Goal: Information Seeking & Learning: Learn about a topic

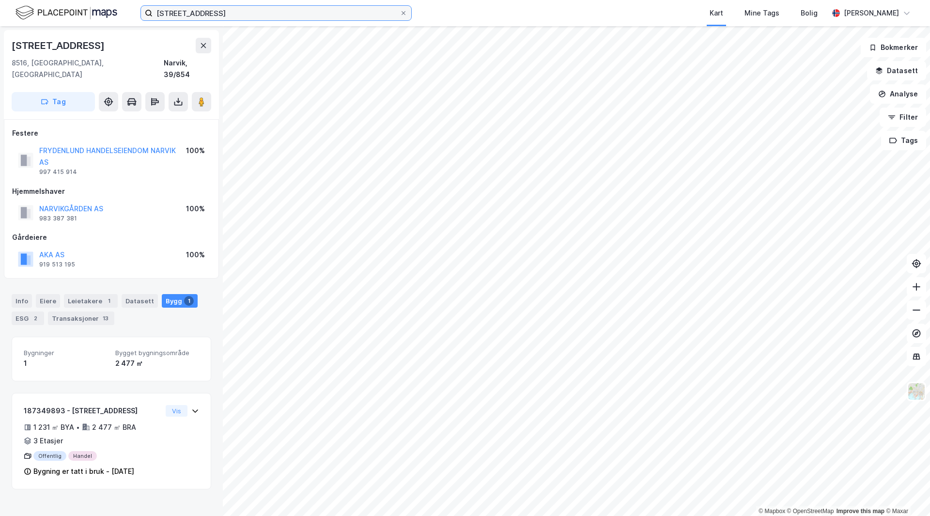
click at [280, 16] on input "[STREET_ADDRESS]" at bounding box center [276, 13] width 247 height 15
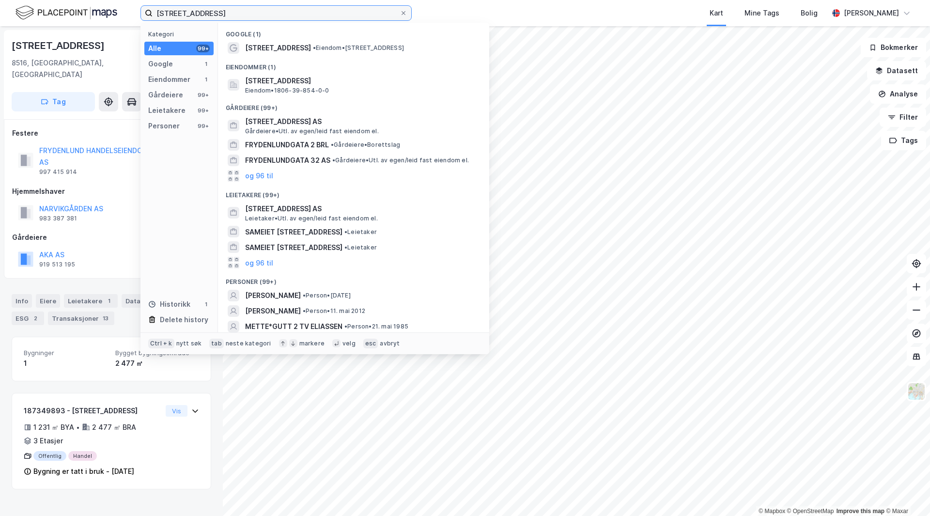
click at [280, 16] on input "[STREET_ADDRESS]" at bounding box center [276, 13] width 247 height 15
paste input "Extra Sporteinnes"
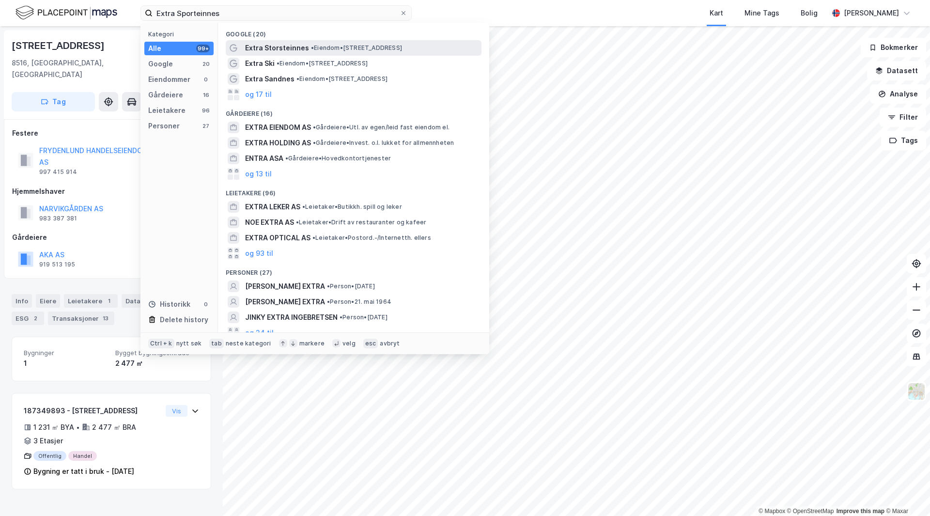
click at [317, 49] on span "• Eiendom • [STREET_ADDRESS]" at bounding box center [356, 48] width 91 height 8
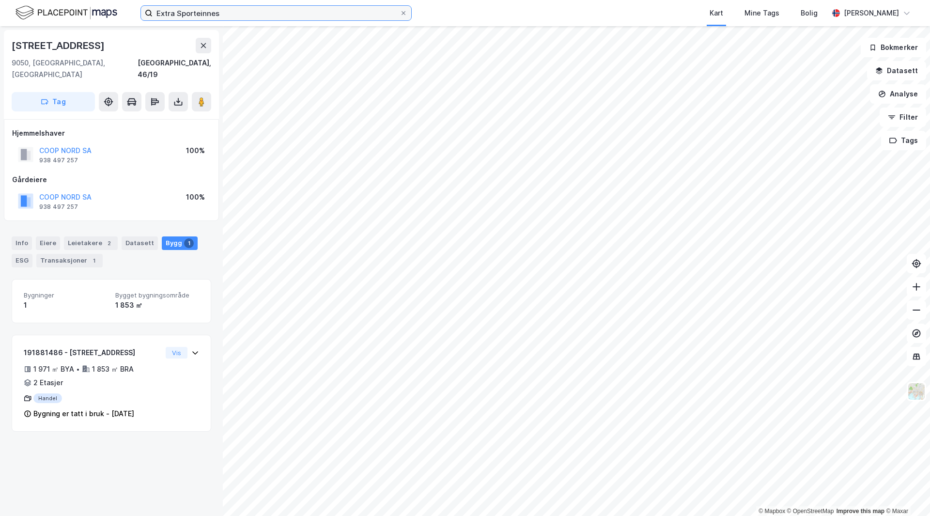
click at [224, 7] on input "Extra Sporteinnes" at bounding box center [276, 13] width 247 height 15
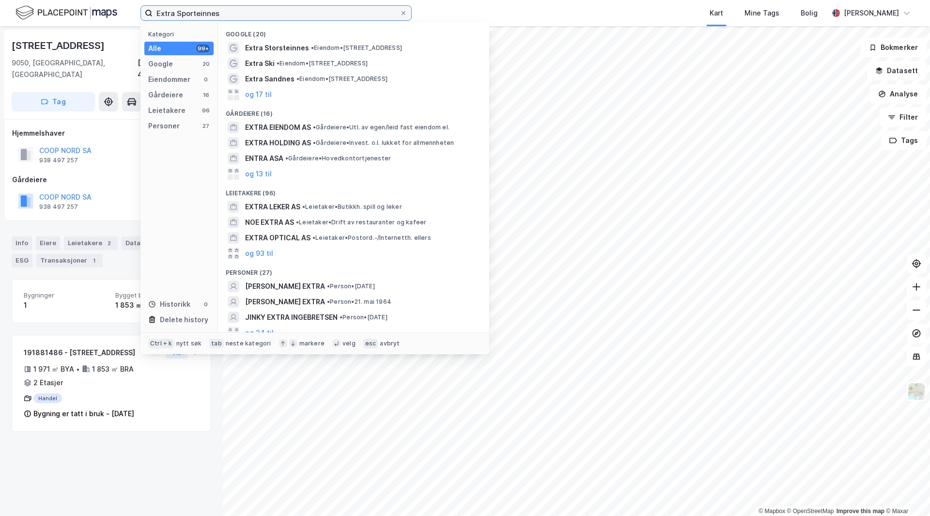
click at [224, 7] on input "Extra Sporteinnes" at bounding box center [276, 13] width 247 height 15
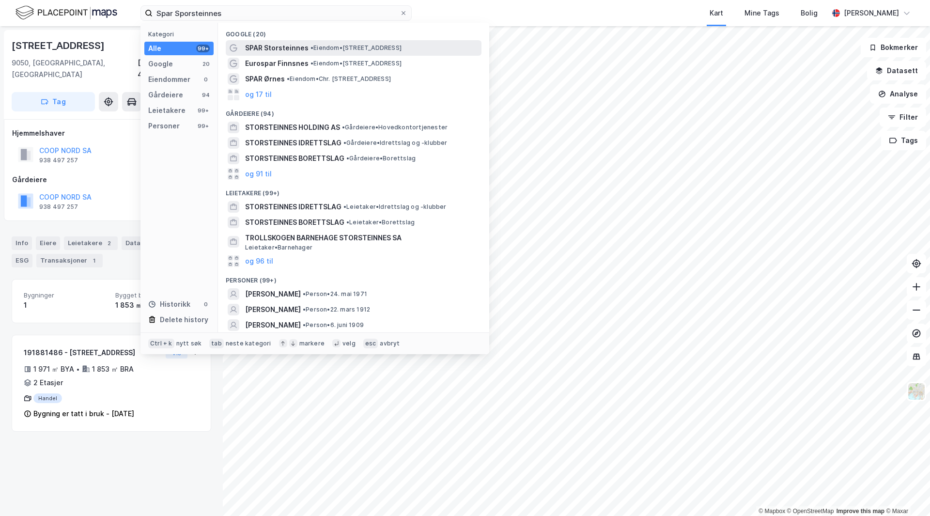
click at [280, 47] on span "SPAR Storsteinnes" at bounding box center [276, 48] width 63 height 12
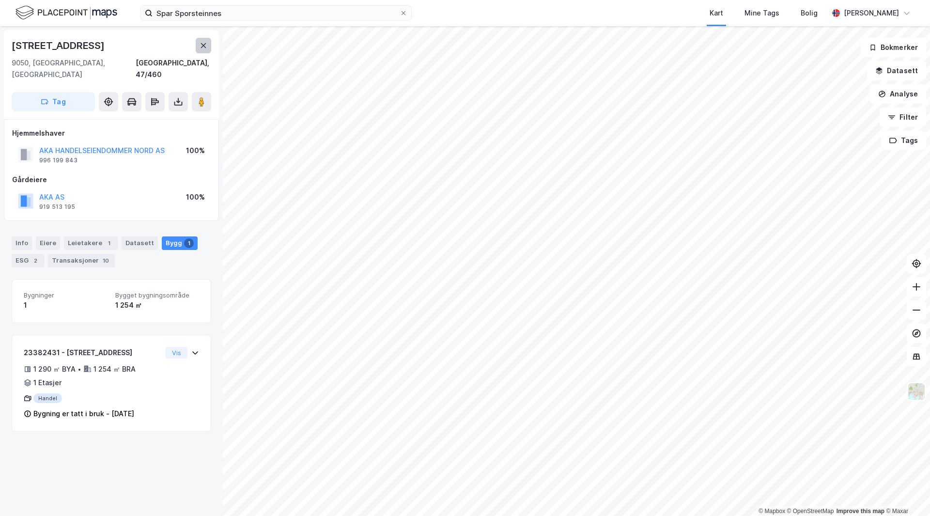
click at [208, 45] on button at bounding box center [204, 46] width 16 height 16
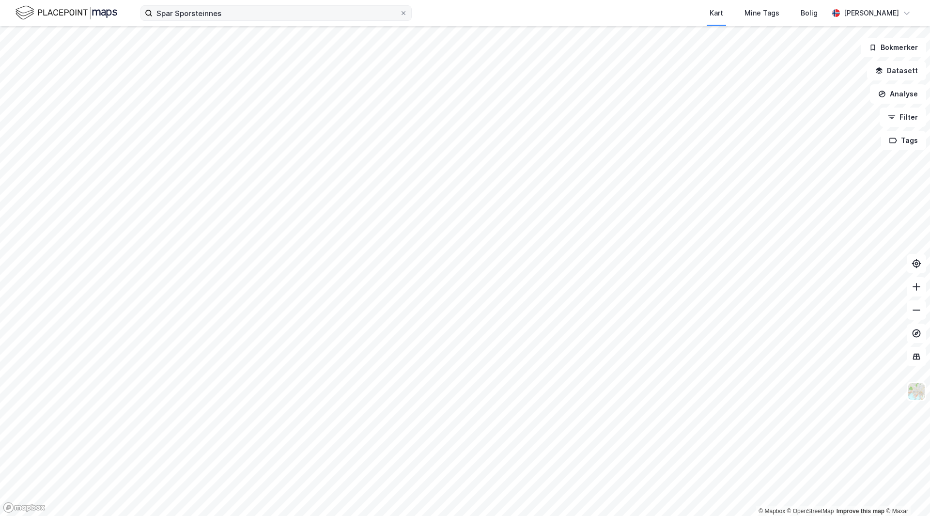
click at [231, 20] on div "Spar Sporsteinnes Kart Mine Tags Bolig [PERSON_NAME]" at bounding box center [465, 13] width 930 height 26
click at [231, 20] on label "Spar Sporsteinnes" at bounding box center [275, 13] width 271 height 16
click at [231, 20] on input "Spar Sporsteinnes" at bounding box center [276, 13] width 247 height 15
click at [234, 13] on input "Spar Sporsteinnes" at bounding box center [276, 13] width 247 height 15
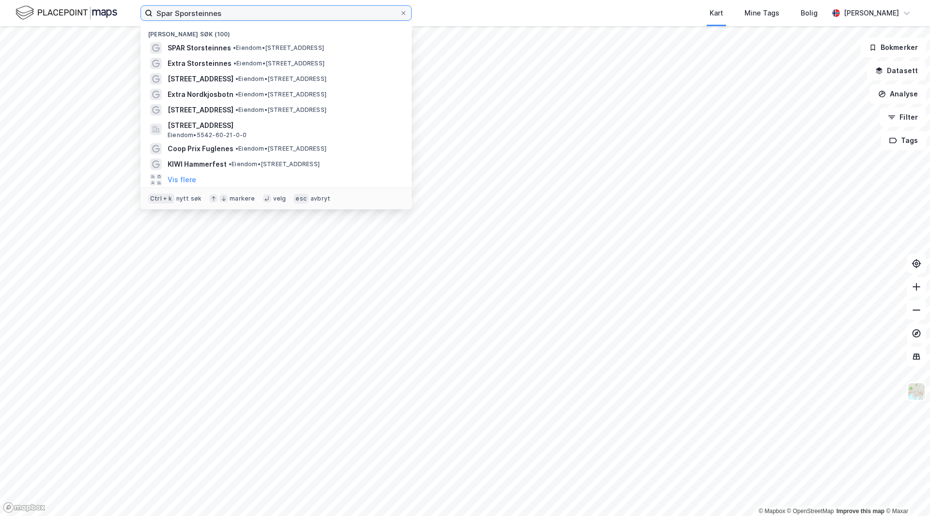
click at [234, 13] on input "Spar Sporsteinnes" at bounding box center [276, 13] width 247 height 15
click at [231, 58] on div "Extra Storsteinnes • Eiendom • [STREET_ADDRESS]" at bounding box center [285, 64] width 234 height 12
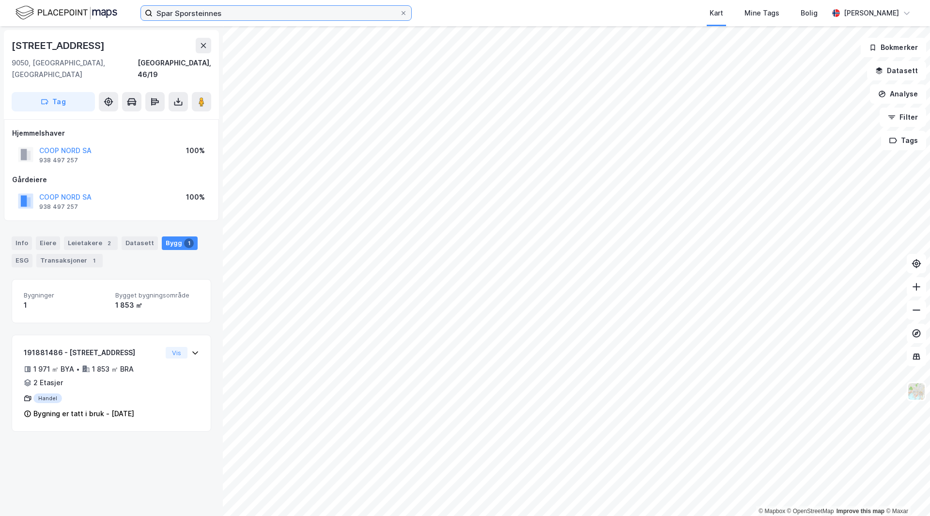
click at [226, 14] on input "Spar Sporsteinnes" at bounding box center [276, 13] width 247 height 15
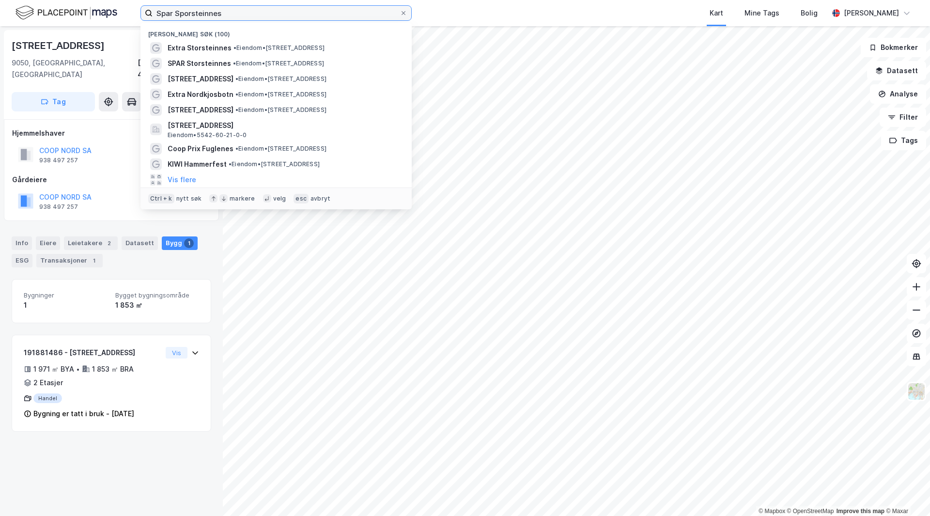
click at [223, 11] on input "Spar Sporsteinnes" at bounding box center [276, 13] width 247 height 15
paste input "Rema 1000 Nordkjosbotn"
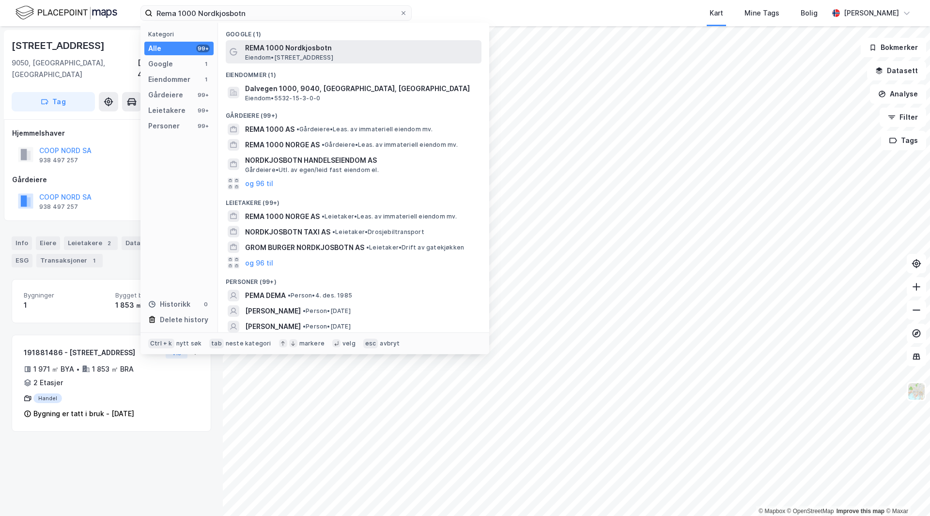
click at [350, 49] on span "REMA 1000 Nordkjosbotn" at bounding box center [361, 48] width 233 height 12
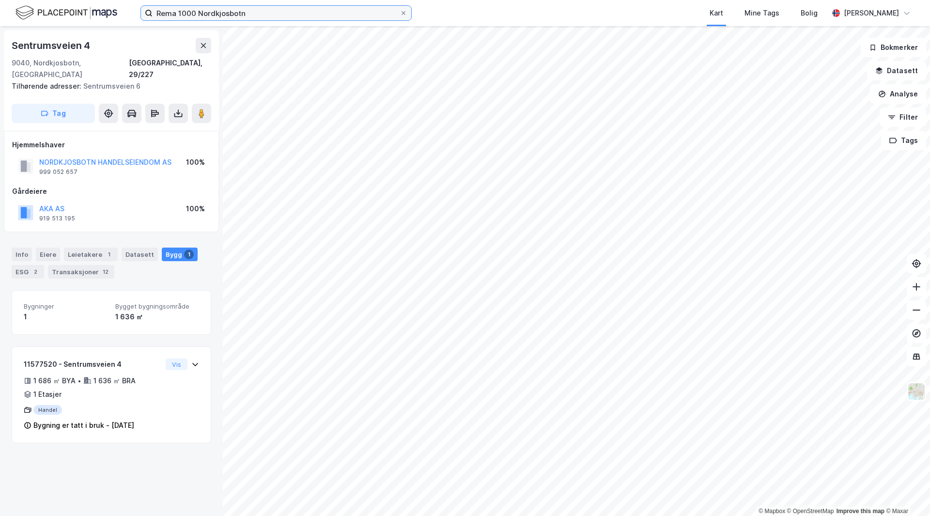
click at [243, 16] on input "Rema 1000 Nordkjosbotn" at bounding box center [276, 13] width 247 height 15
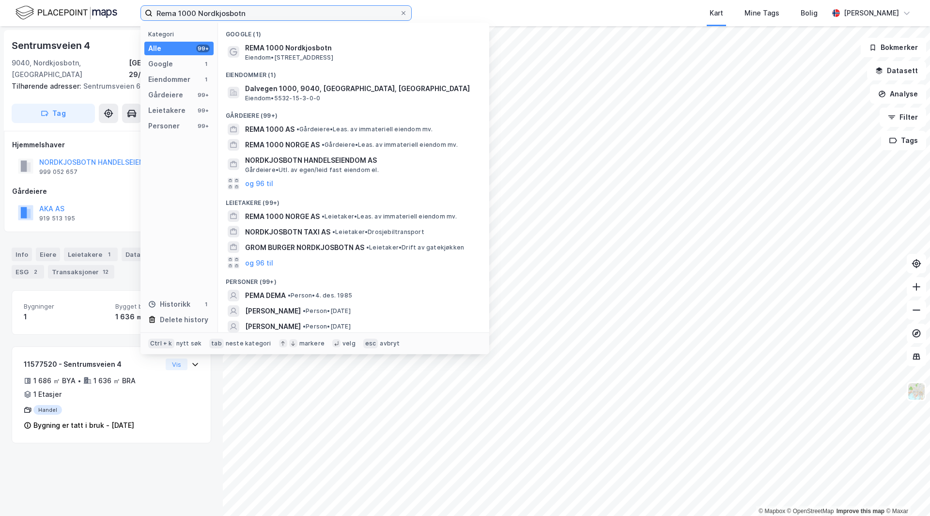
click at [243, 16] on input "Rema 1000 Nordkjosbotn" at bounding box center [276, 13] width 247 height 15
paste input "Extra"
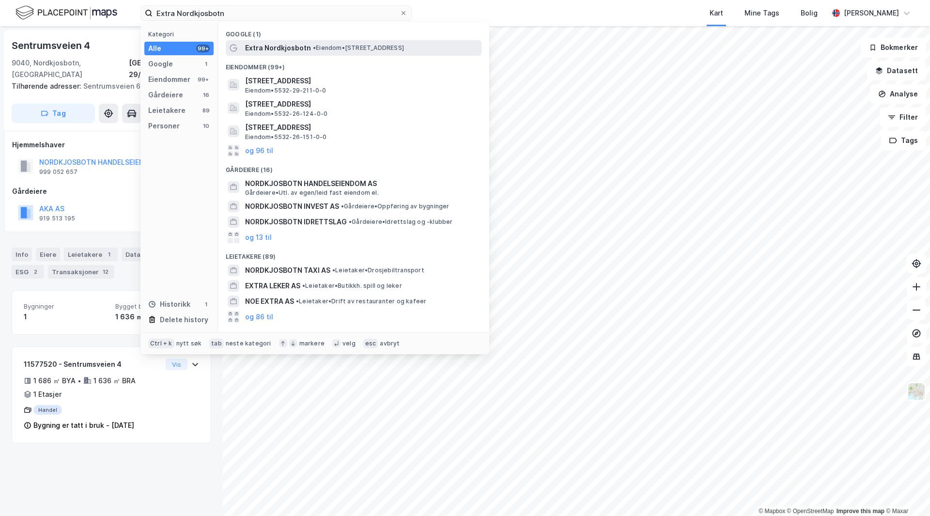
click at [321, 41] on div "Extra Nordkjosbotn • Eiendom • [STREET_ADDRESS]" at bounding box center [354, 48] width 256 height 16
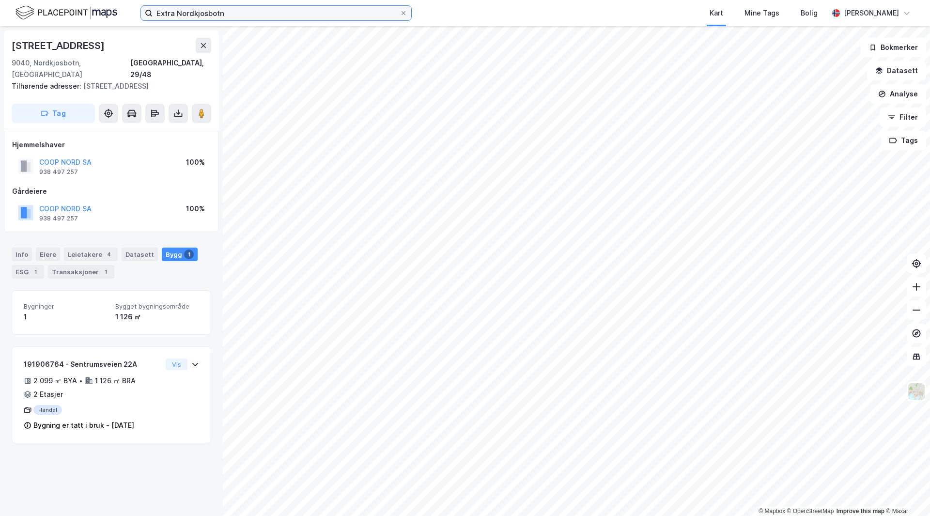
click at [227, 13] on input "Extra Nordkjosbotn" at bounding box center [276, 13] width 247 height 15
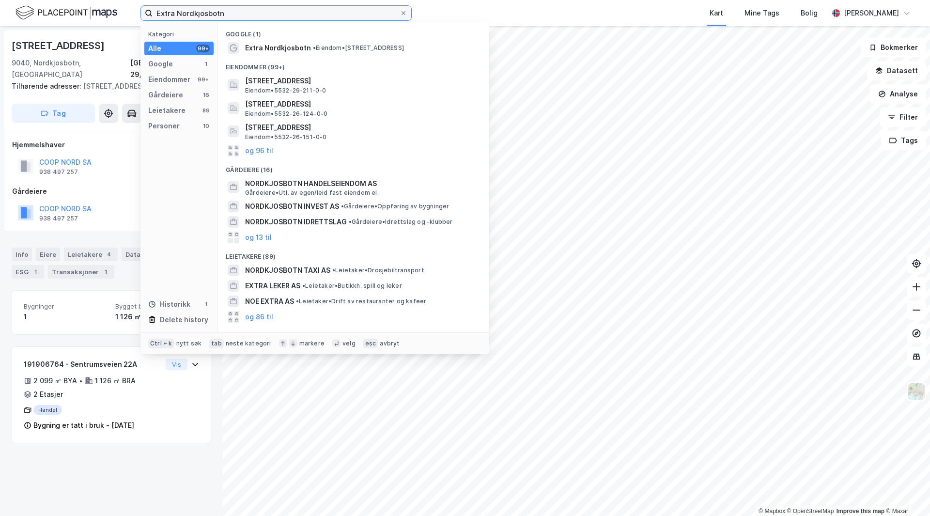
click at [227, 13] on input "Extra Nordkjosbotn" at bounding box center [276, 13] width 247 height 15
paste input "Melbu"
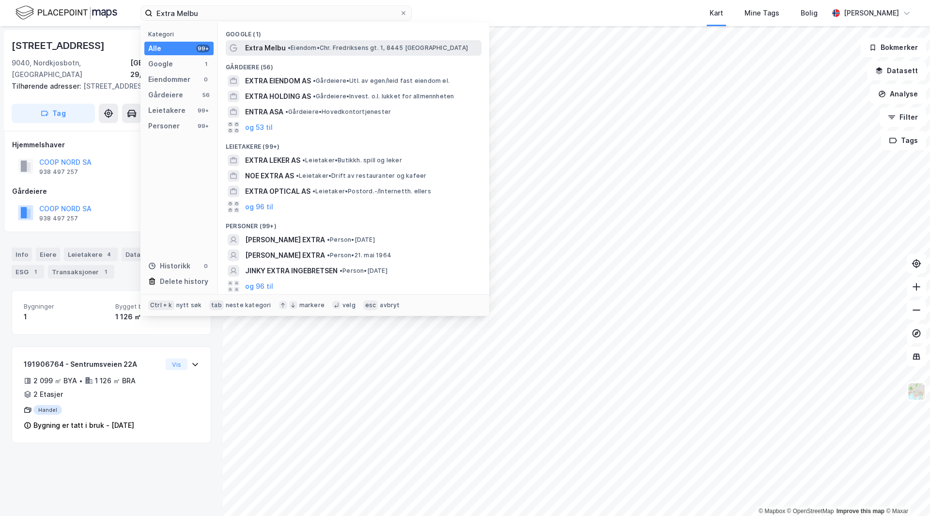
click at [309, 45] on span "• Eiendom • Chr. Fredriksens gt. 1, 8445 [GEOGRAPHIC_DATA]" at bounding box center [378, 48] width 180 height 8
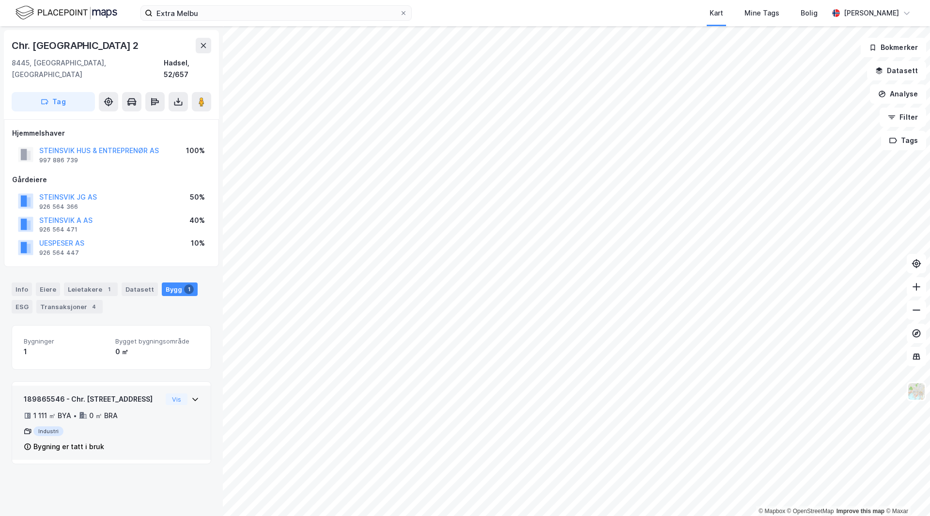
click at [164, 407] on div "189865546 - Chr. [STREET_ADDRESS] 1 111 ㎡ BYA • 0 ㎡ BRA Industri Bygning er tat…" at bounding box center [111, 426] width 175 height 67
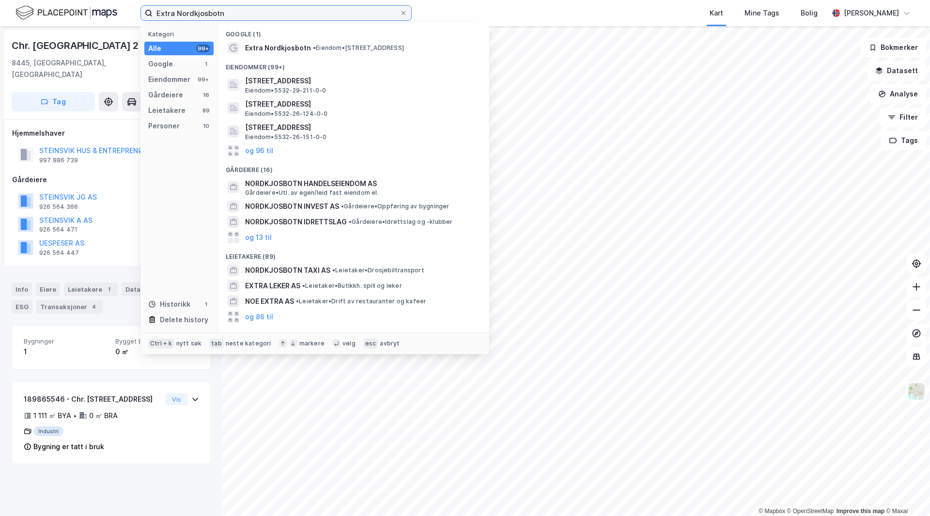
type input "Extra Nordkjosbotn"
